Goal: Task Accomplishment & Management: Manage account settings

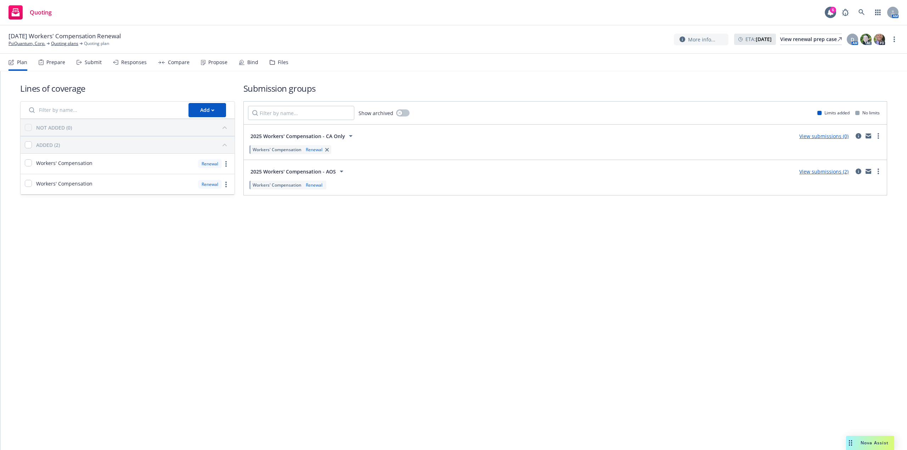
click at [279, 58] on div "Files" at bounding box center [279, 62] width 19 height 17
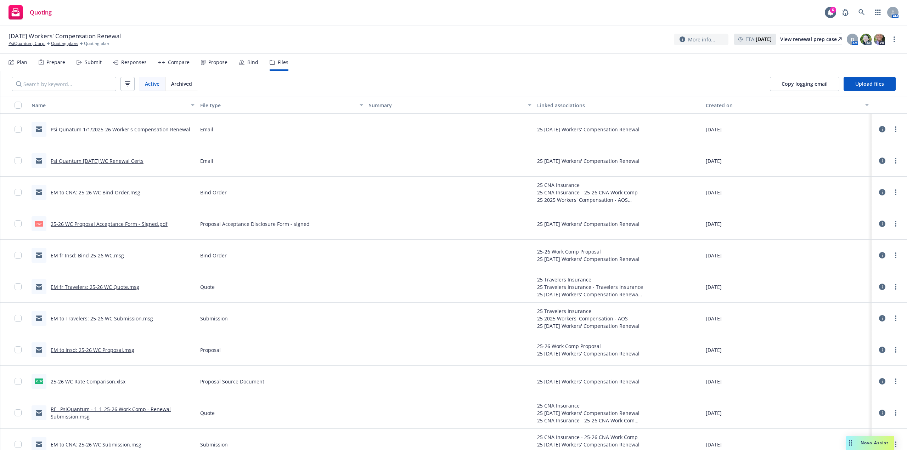
click at [117, 380] on link "25-26 WC Rate Comparison.xlsx" at bounding box center [88, 381] width 75 height 7
click at [61, 45] on link "Quoting plans" at bounding box center [64, 43] width 27 height 6
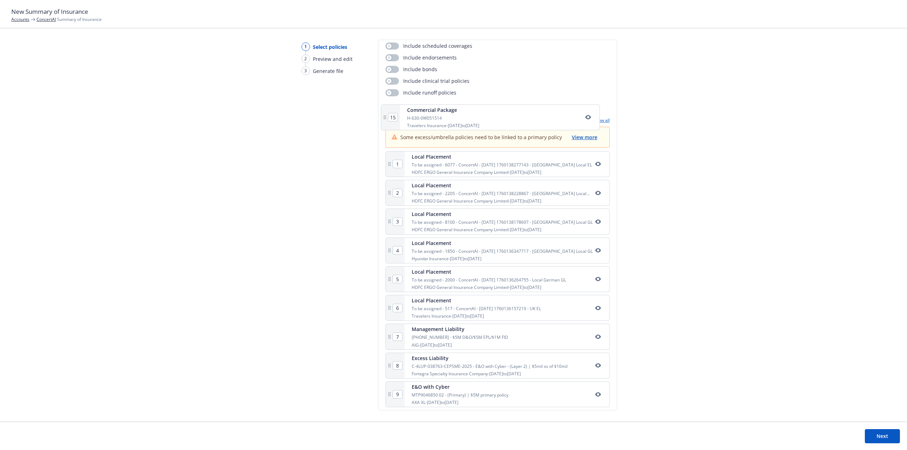
scroll to position [59, 0]
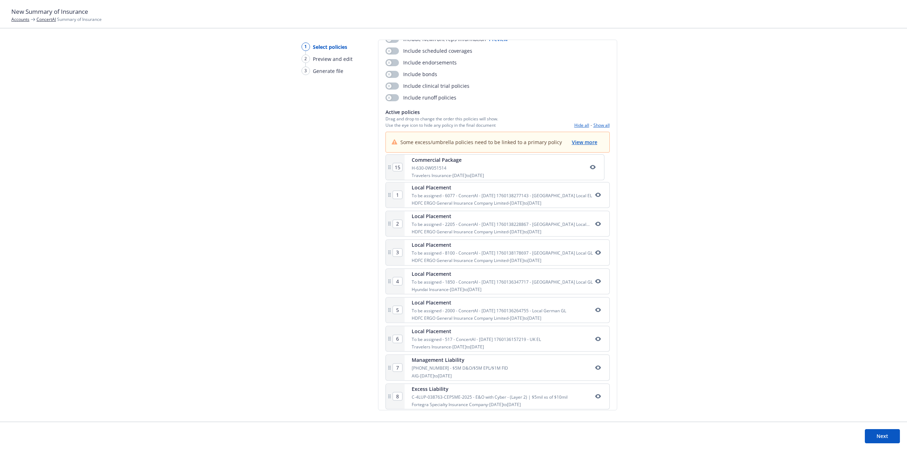
drag, startPoint x: 475, startPoint y: 390, endPoint x: 476, endPoint y: 161, distance: 228.1
click at [476, 161] on div "1 Local Placement To be assigned - 6077 - ConcertAI - 10/10/2025 1760138277143 …" at bounding box center [497, 370] width 224 height 429
type input "2"
type input "3"
type input "4"
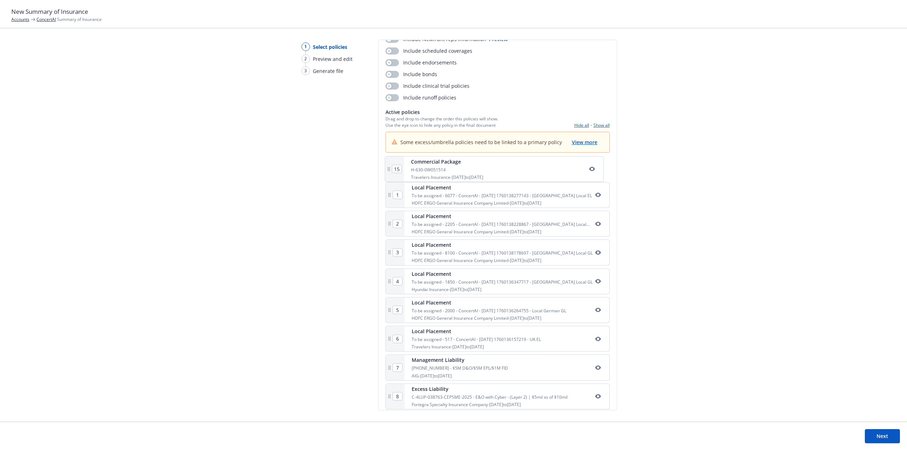
type input "5"
type input "6"
type input "7"
type input "8"
type input "9"
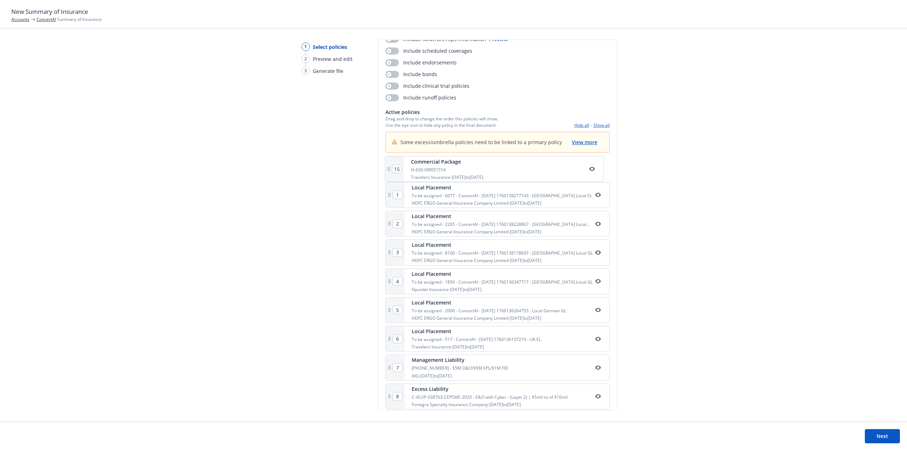
type input "10"
type input "11"
type input "12"
type input "13"
type input "14"
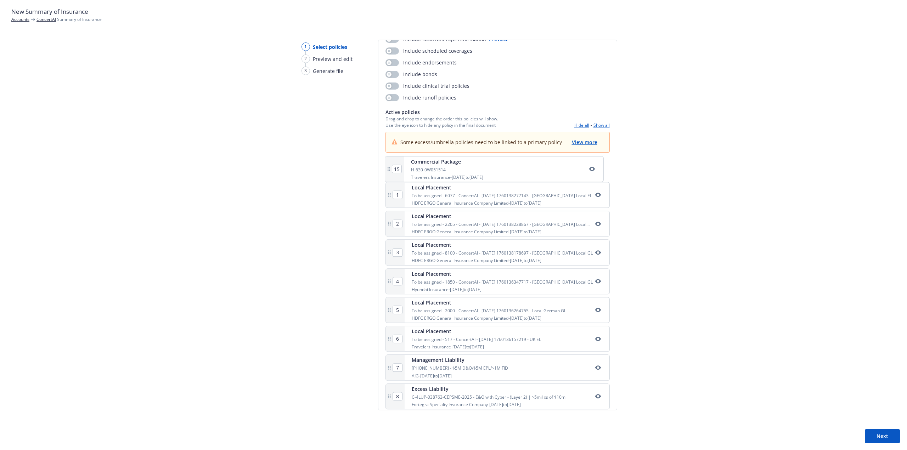
type input "15"
type input "1"
click at [579, 142] on span "View more" at bounding box center [584, 142] width 25 height 7
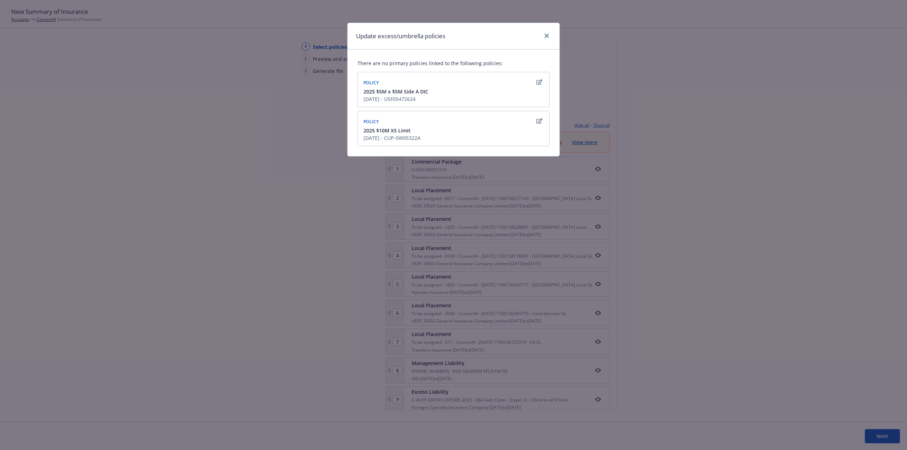
click at [541, 84] on icon "button" at bounding box center [539, 82] width 6 height 6
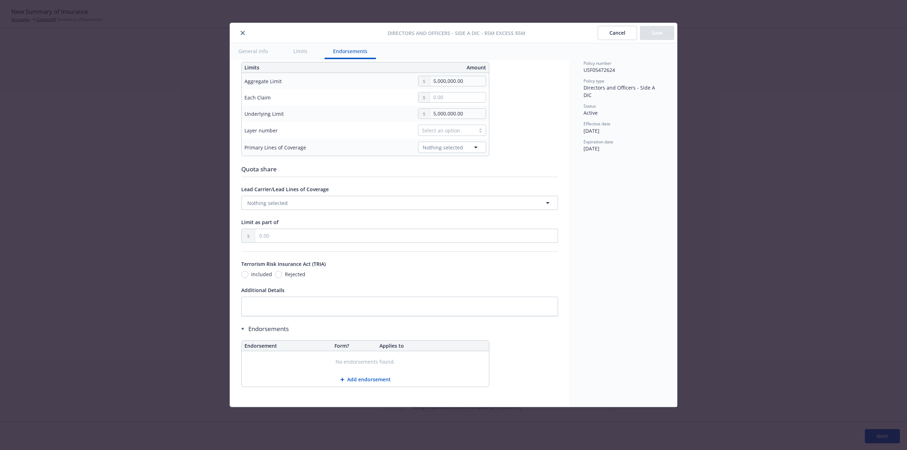
scroll to position [157, 0]
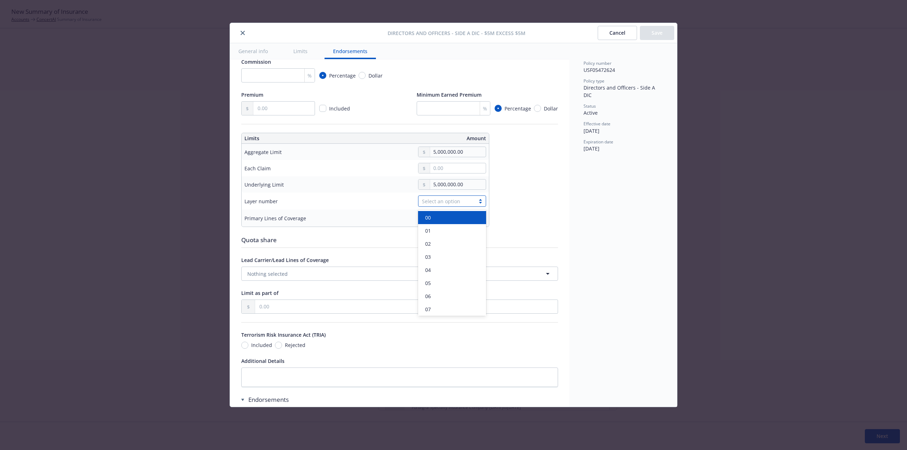
click at [450, 203] on div "Select an option" at bounding box center [447, 201] width 50 height 7
click at [390, 191] on td "5,000,000.00" at bounding box center [418, 184] width 141 height 16
click at [452, 218] on span "Nothing selected" at bounding box center [443, 218] width 40 height 7
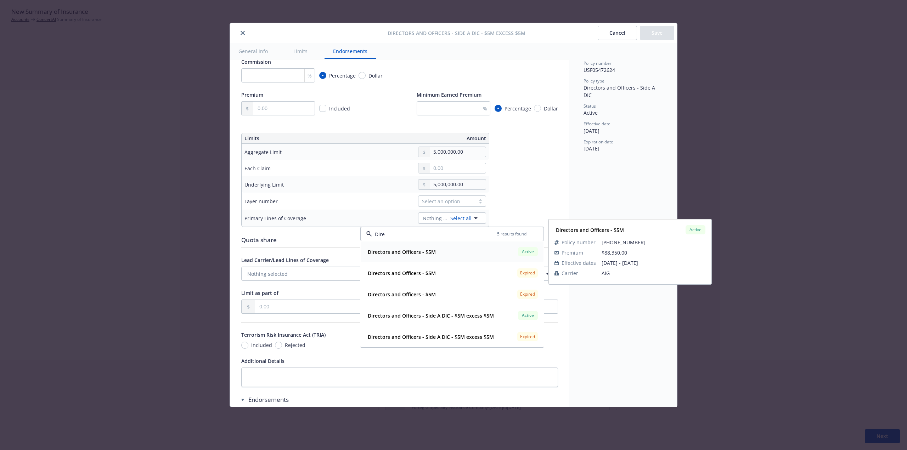
click at [428, 253] on strong "Directors and Officers - $5M" at bounding box center [402, 252] width 68 height 7
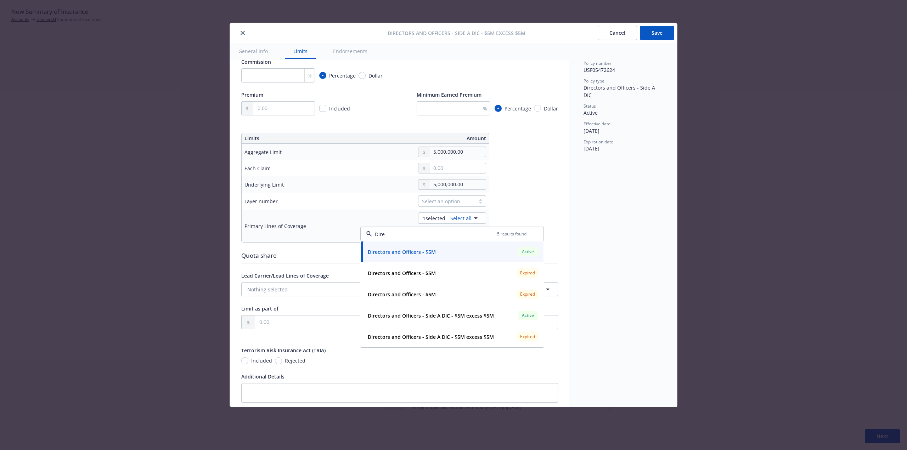
type input "Dire"
click at [520, 193] on div "Display name $5M excess $5M Coverage trigger Claims-Made Claims-Made and Report…" at bounding box center [399, 198] width 317 height 568
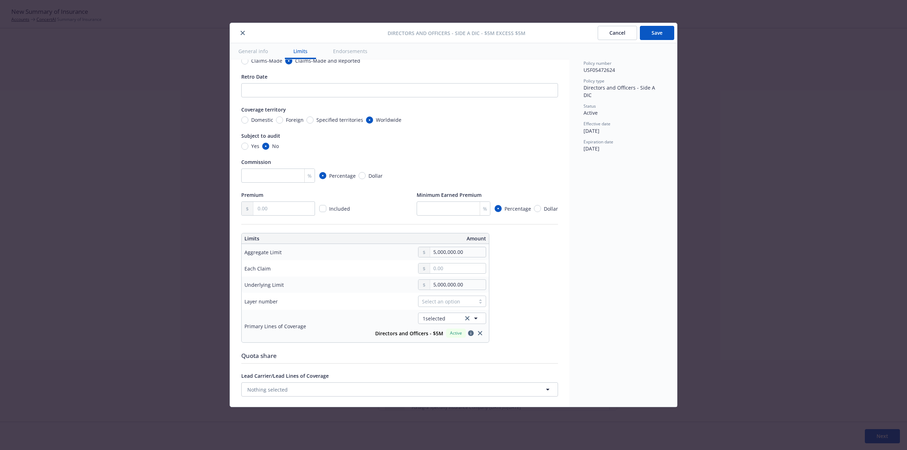
scroll to position [122, 0]
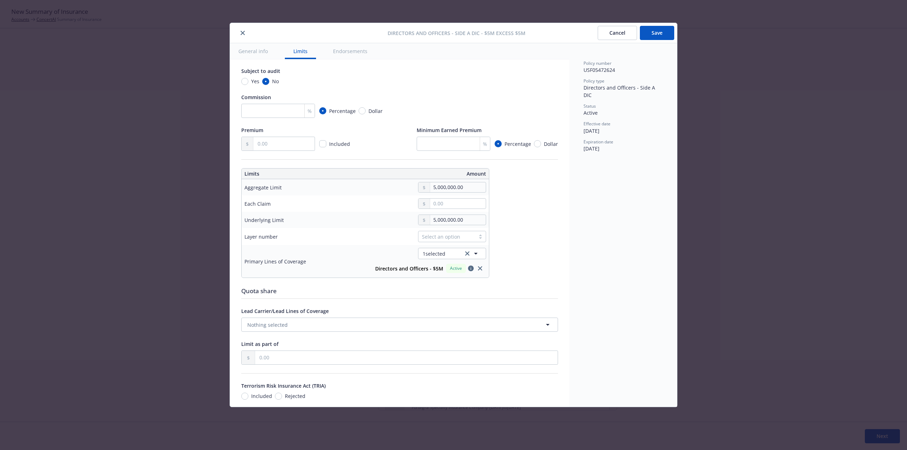
click at [452, 238] on div "Select an option" at bounding box center [447, 236] width 50 height 7
click at [446, 267] on div "01" at bounding box center [451, 265] width 59 height 7
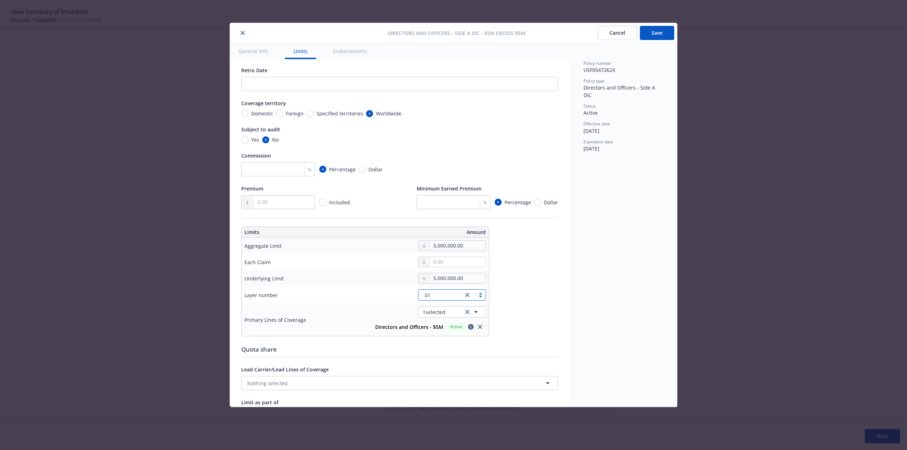
scroll to position [0, 0]
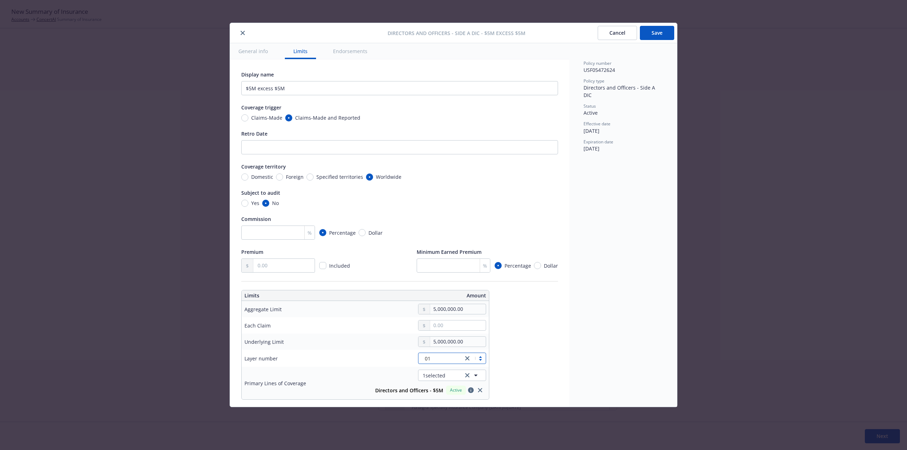
click at [650, 31] on button "Save" at bounding box center [657, 33] width 34 height 14
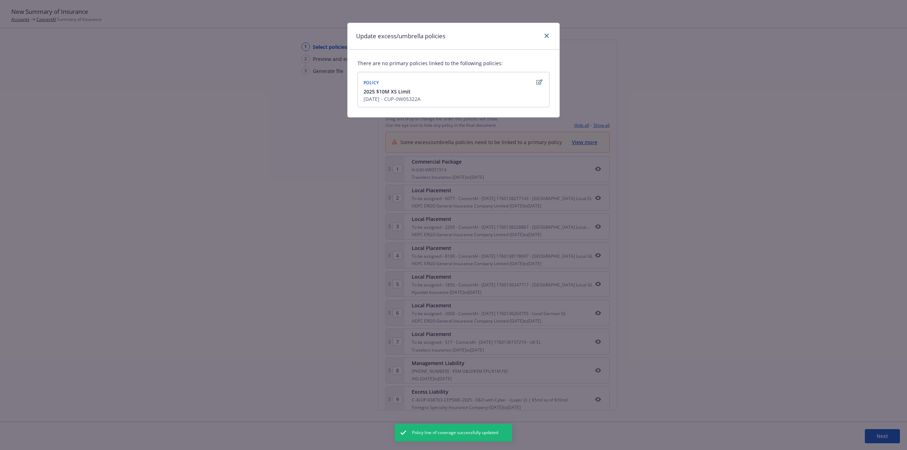
click at [539, 81] on icon "button" at bounding box center [539, 81] width 6 height 5
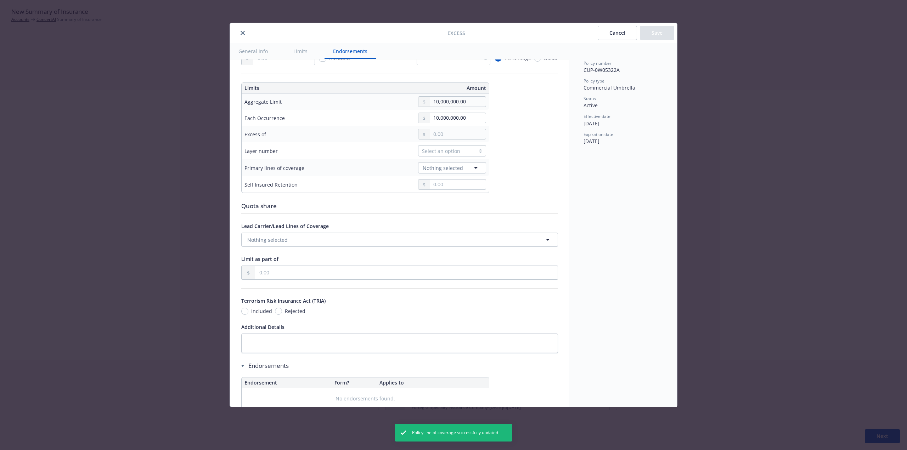
scroll to position [162, 0]
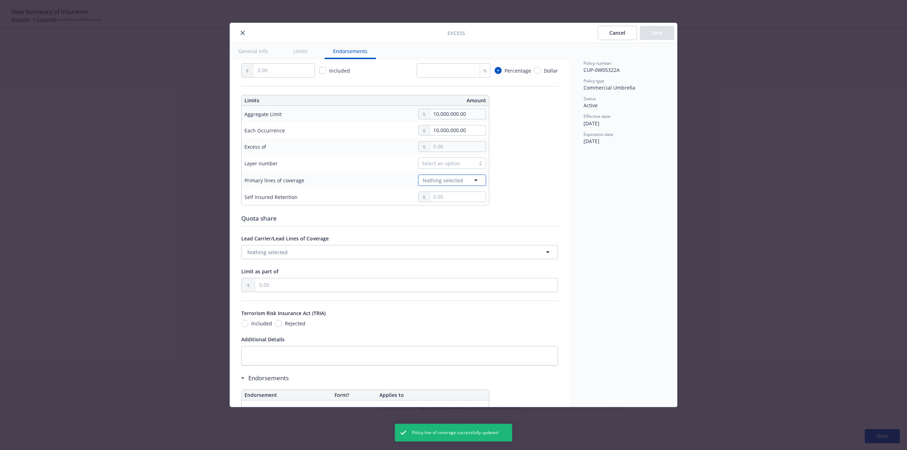
click at [473, 185] on button "Nothing selected" at bounding box center [452, 180] width 68 height 11
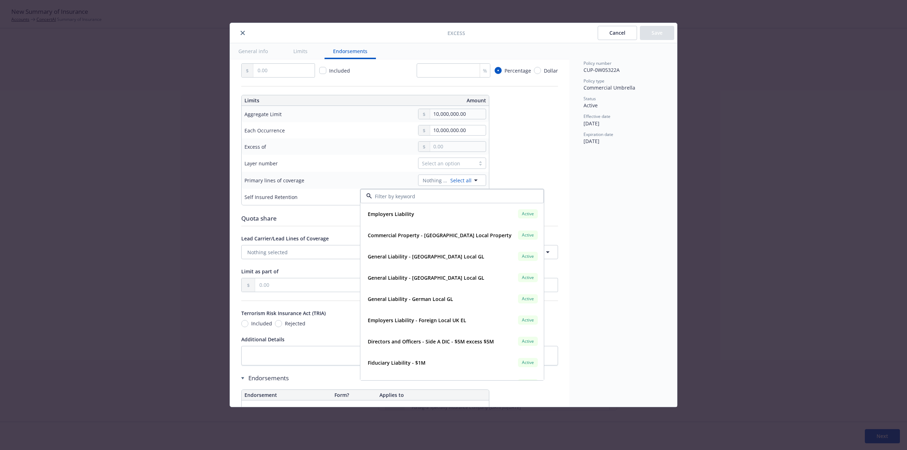
click at [239, 34] on button "close" at bounding box center [242, 33] width 8 height 8
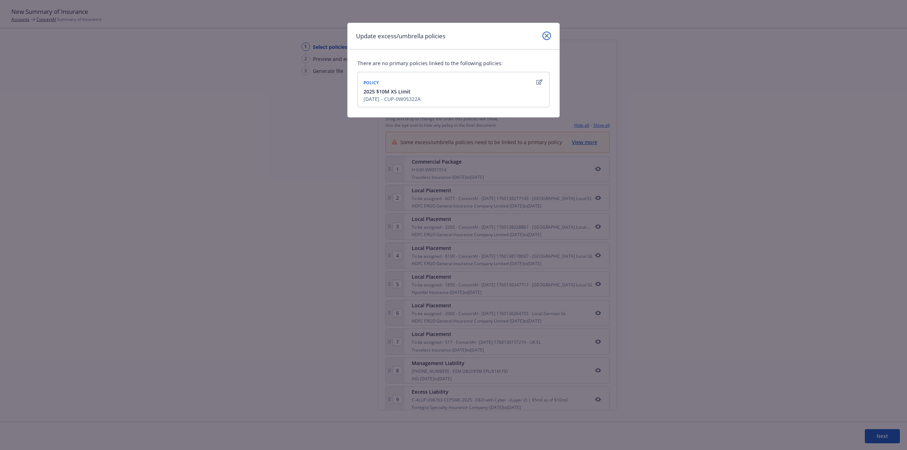
drag, startPoint x: 549, startPoint y: 36, endPoint x: 543, endPoint y: 35, distance: 6.4
click at [548, 36] on link "close" at bounding box center [546, 36] width 8 height 8
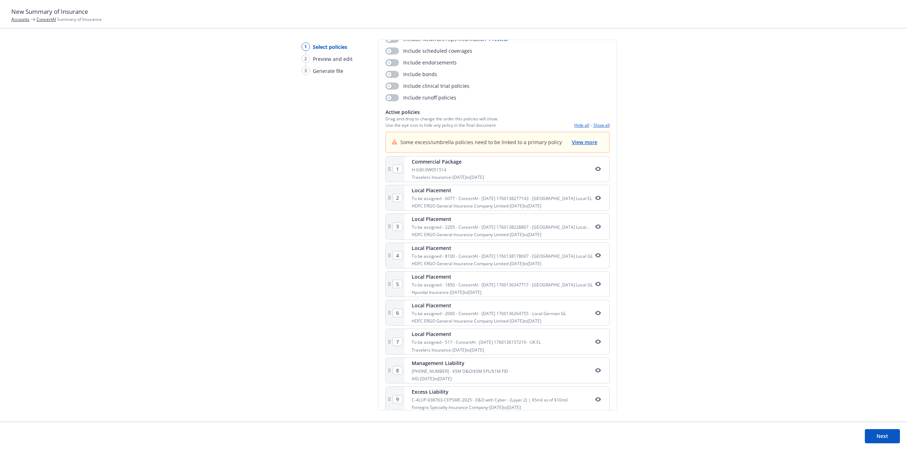
click at [49, 21] on link "ConcertAI" at bounding box center [45, 19] width 19 height 6
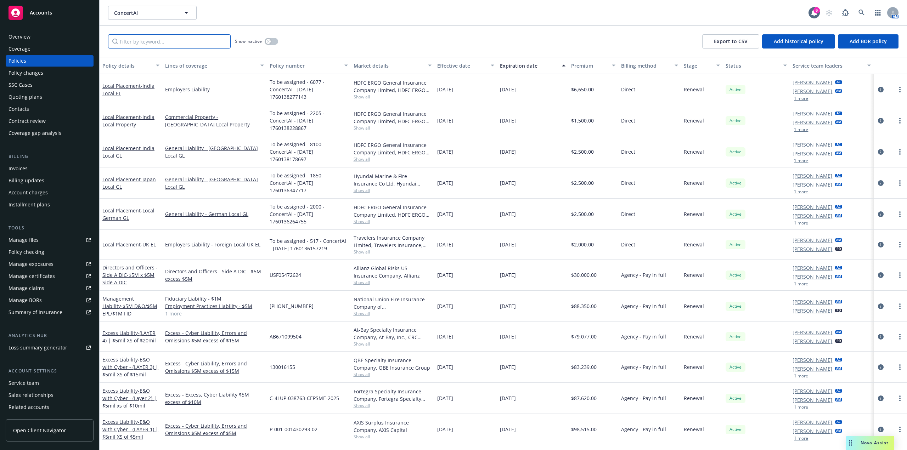
click at [159, 43] on input "Filter by keyword..." at bounding box center [169, 41] width 123 height 14
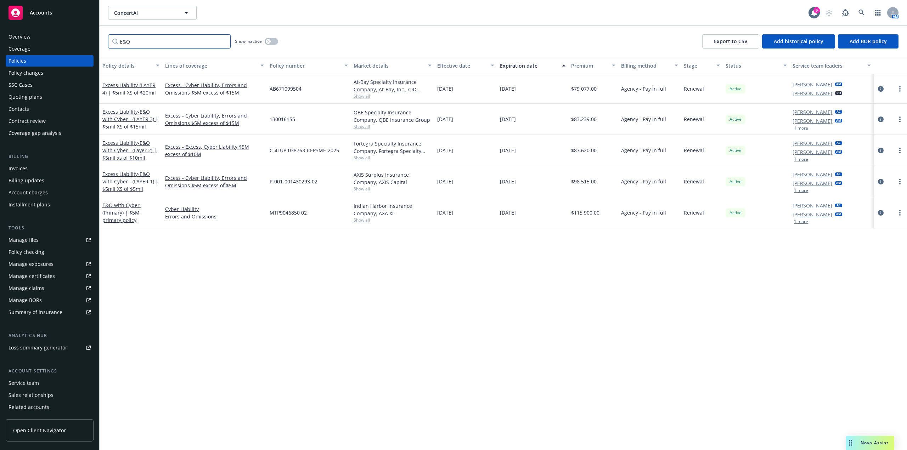
type input "E&O"
click at [898, 152] on link "more" at bounding box center [899, 150] width 8 height 8
click at [861, 165] on link "Manage lines of coverage" at bounding box center [861, 165] width 83 height 14
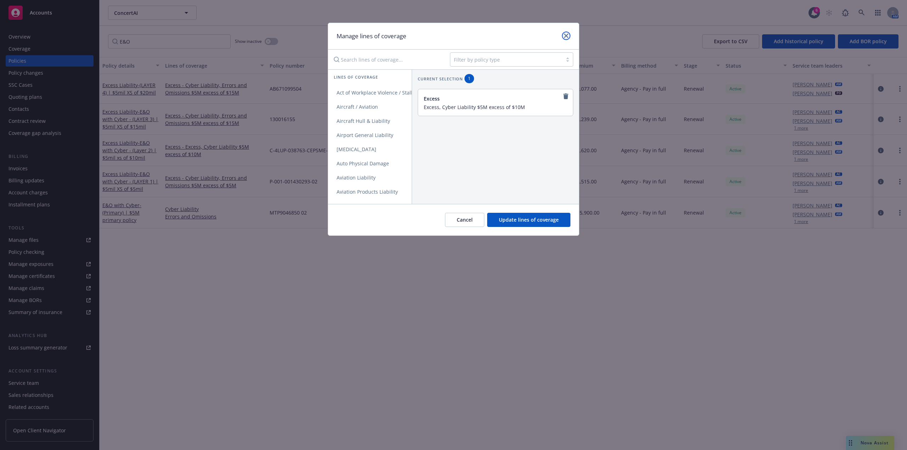
click at [564, 34] on icon "close" at bounding box center [566, 36] width 4 height 4
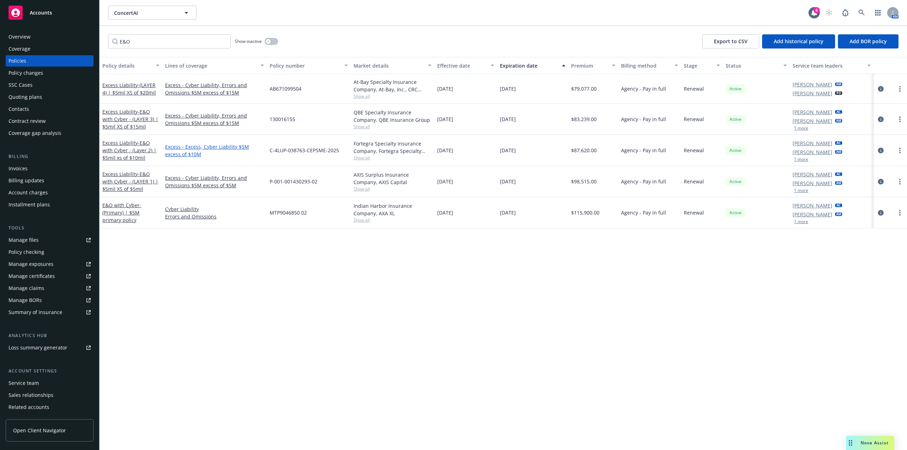
click at [237, 147] on link "Excess - Excess, Cyber Liability $5M excess of $10M" at bounding box center [214, 150] width 99 height 15
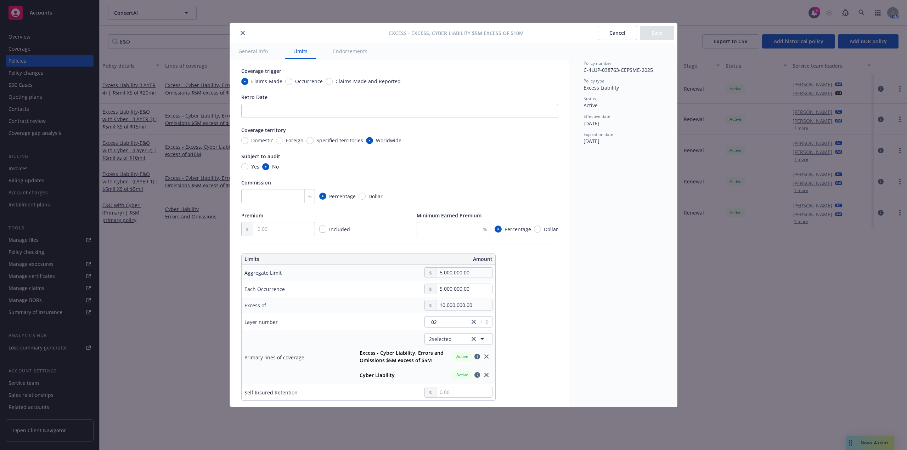
scroll to position [71, 0]
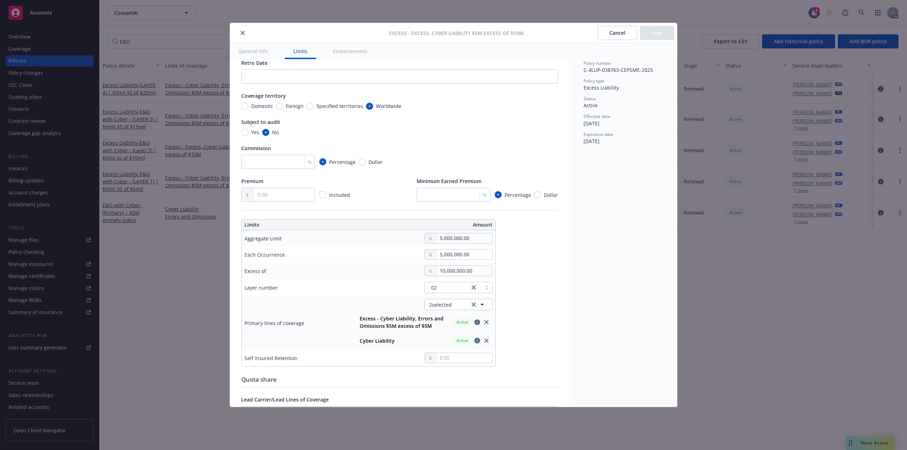
click at [487, 323] on icon "close" at bounding box center [486, 322] width 4 height 4
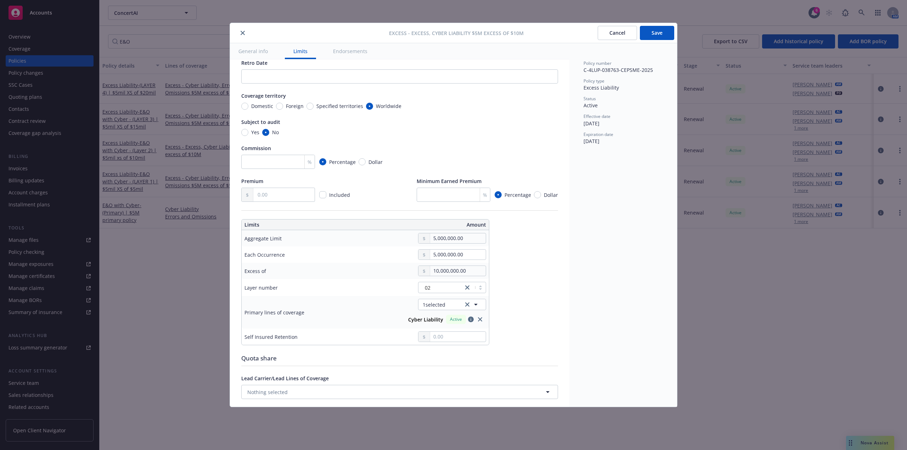
type textarea "x"
type input "$5M excess of $10M"
type textarea "x"
type input "Cyber Liability $5M excess of $10M"
click at [440, 304] on span "1 selected" at bounding box center [434, 304] width 23 height 7
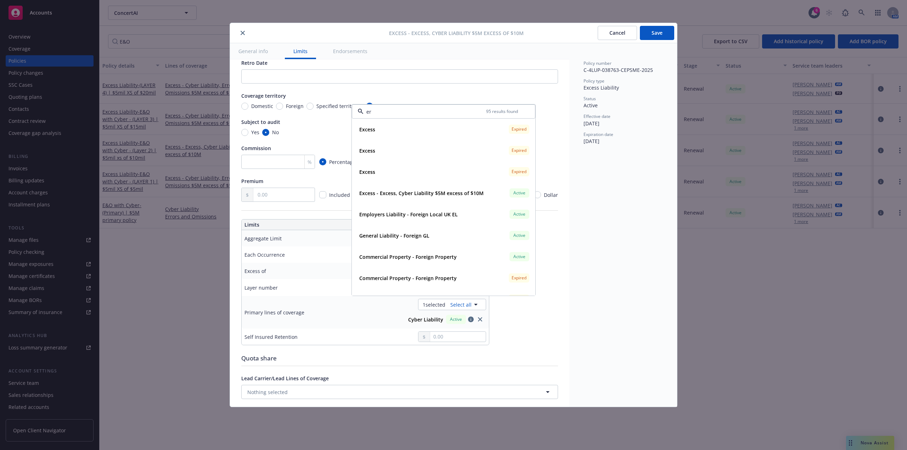
type input "err"
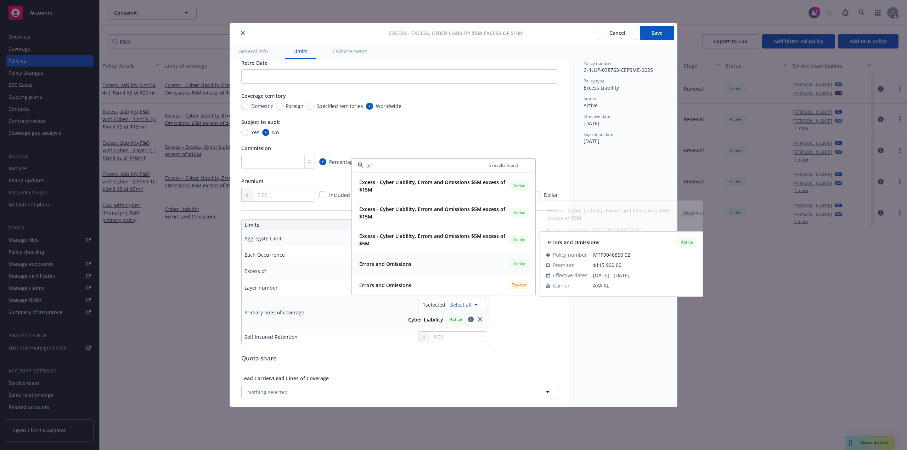
click at [518, 264] on span "Active" at bounding box center [519, 264] width 14 height 6
type textarea "x"
type input "$5M excess of $10M"
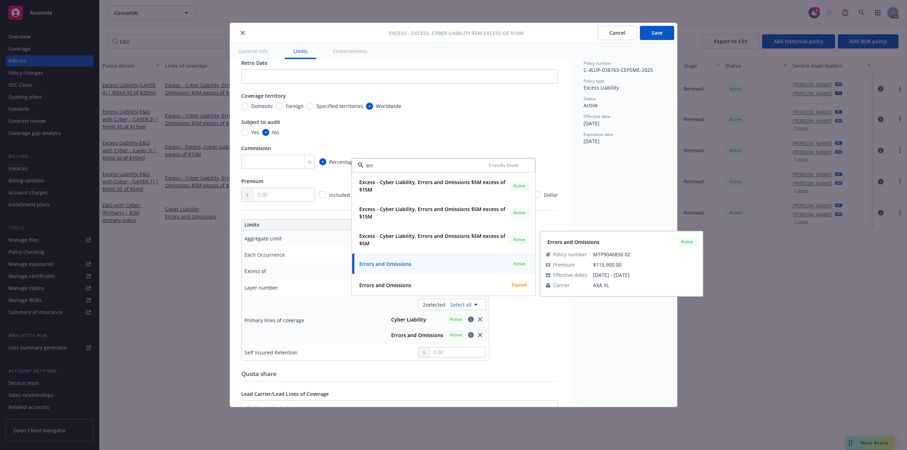
type textarea "x"
type input "Cyber Liability, Errors and Omissions $5M excess of $10M"
type input "err"
click at [655, 29] on button "Save" at bounding box center [657, 33] width 34 height 14
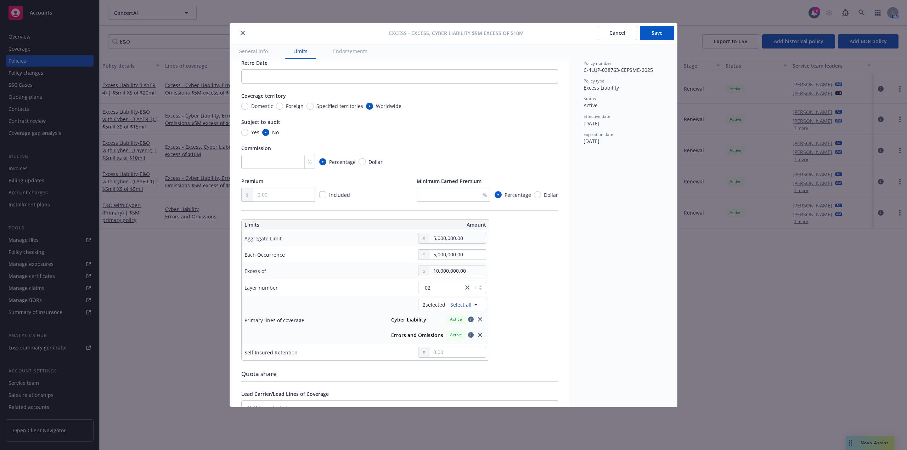
type textarea "x"
